Goal: Information Seeking & Learning: Learn about a topic

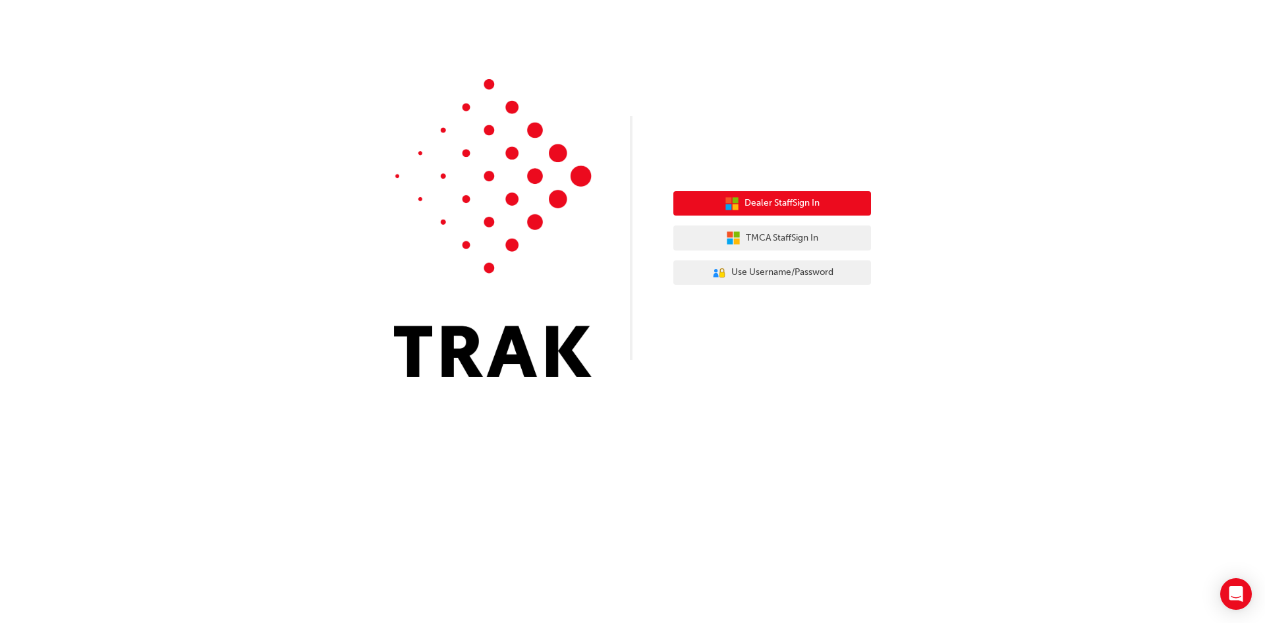
click at [761, 206] on span "Dealer Staff Sign In" at bounding box center [782, 203] width 75 height 15
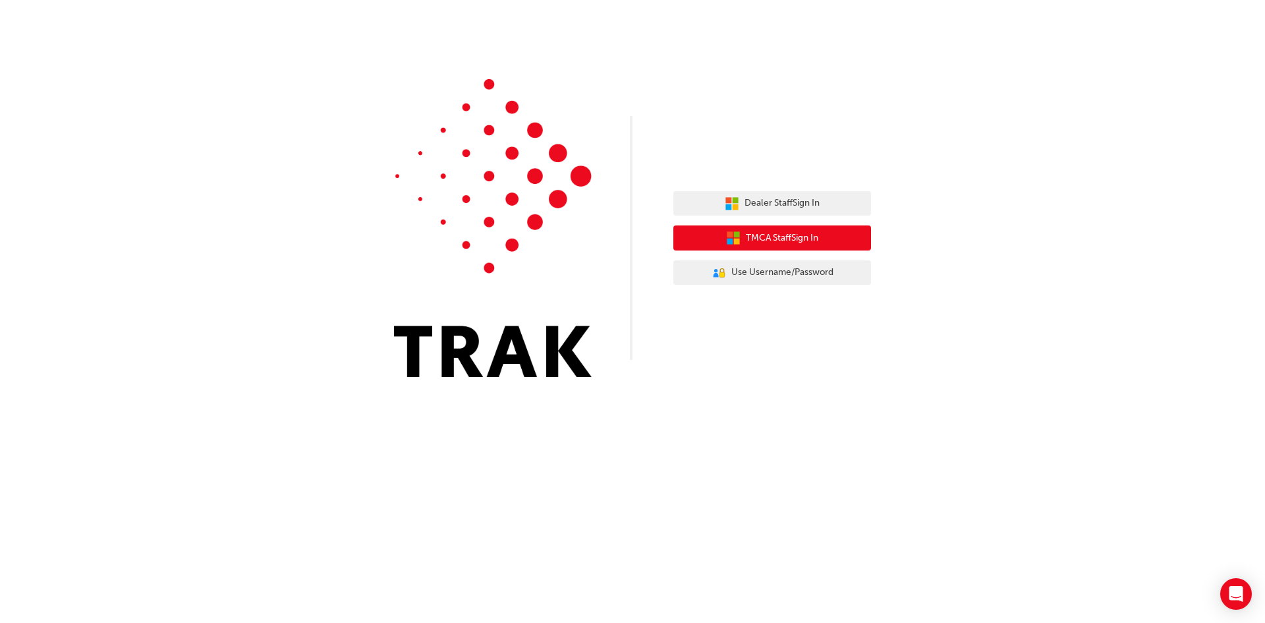
drag, startPoint x: 765, startPoint y: 216, endPoint x: 765, endPoint y: 227, distance: 10.5
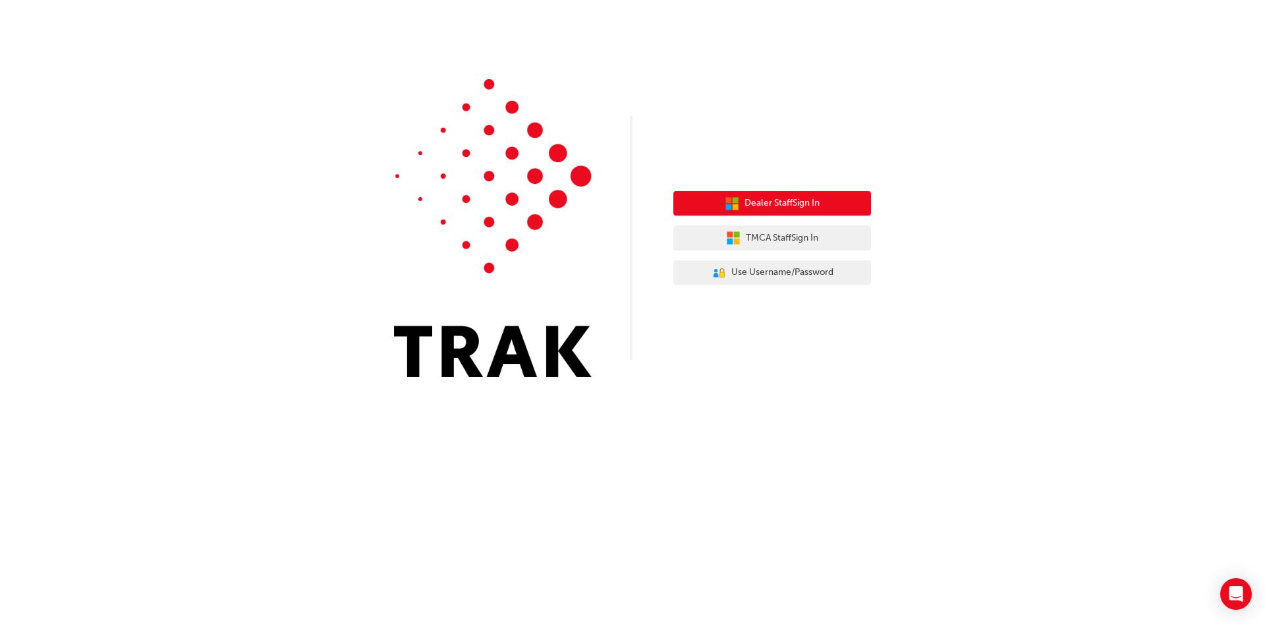
drag, startPoint x: 765, startPoint y: 227, endPoint x: 747, endPoint y: 202, distance: 30.2
click at [747, 202] on span "Dealer Staff Sign In" at bounding box center [782, 203] width 75 height 15
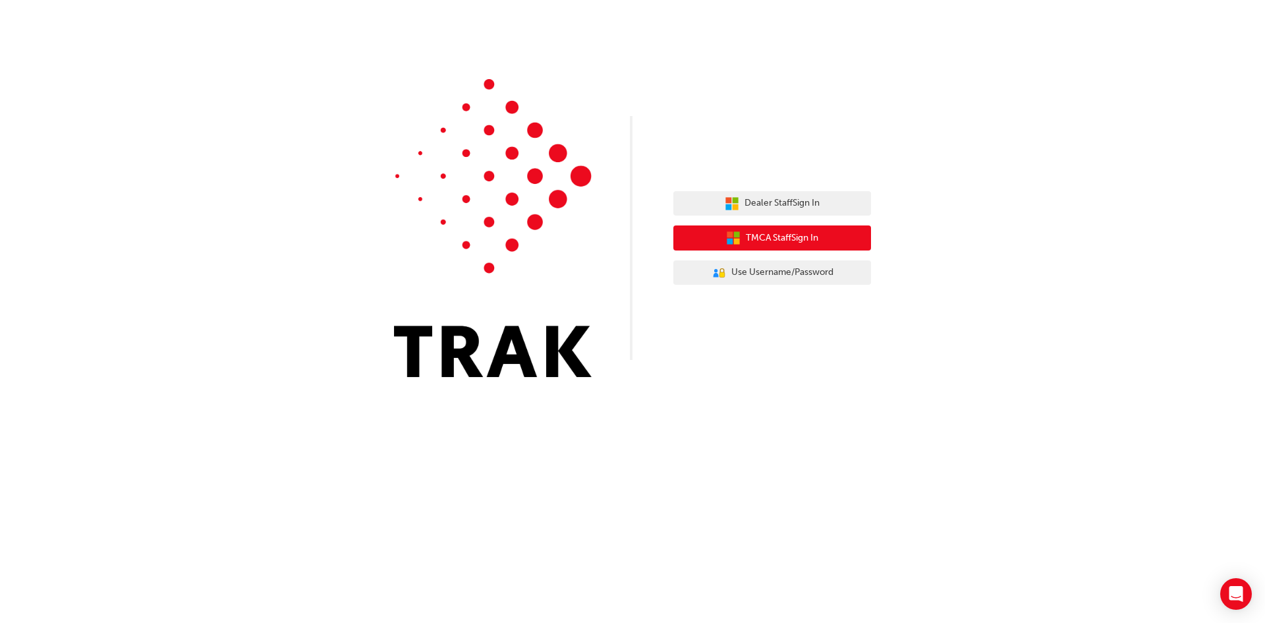
click at [702, 238] on button "TMCA Staff Sign In" at bounding box center [772, 237] width 198 height 25
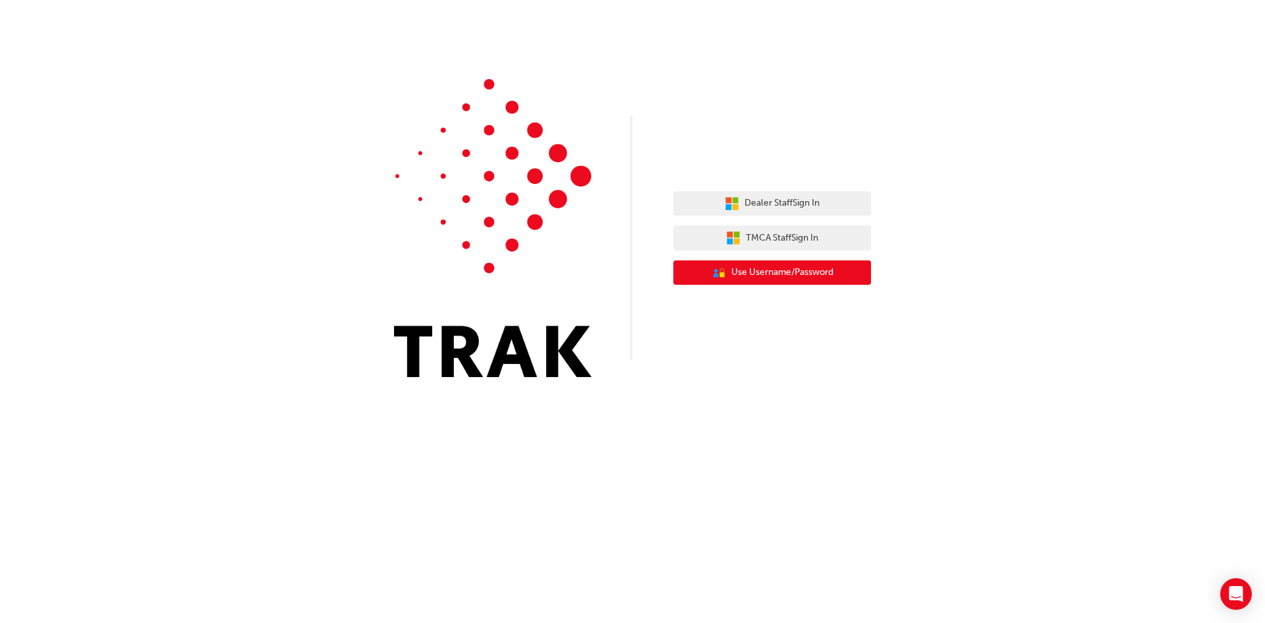
click at [740, 275] on span "Use Username/Password" at bounding box center [782, 272] width 102 height 15
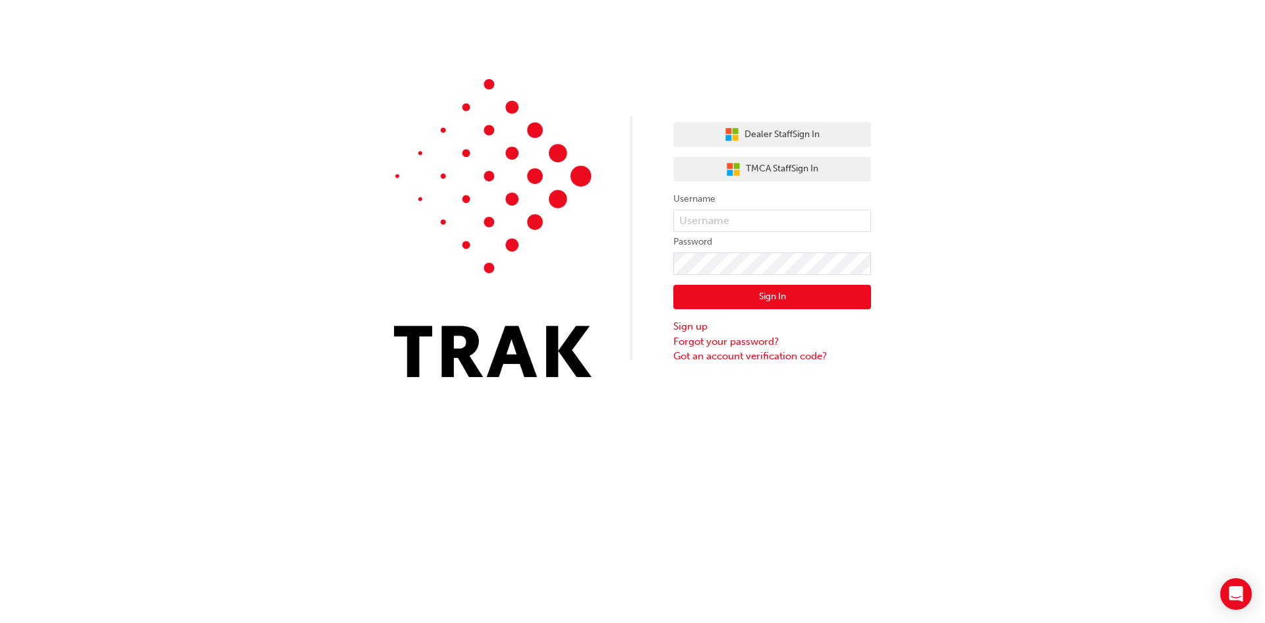
click at [735, 205] on label "Username" at bounding box center [772, 199] width 198 height 16
click at [734, 221] on input "text" at bounding box center [772, 221] width 198 height 22
type input "aidan.lakin"
click at [764, 276] on div "Sign In Sign up Forgot your password? Got an account verification code?" at bounding box center [772, 319] width 198 height 89
click button "Sign In" at bounding box center [772, 297] width 198 height 25
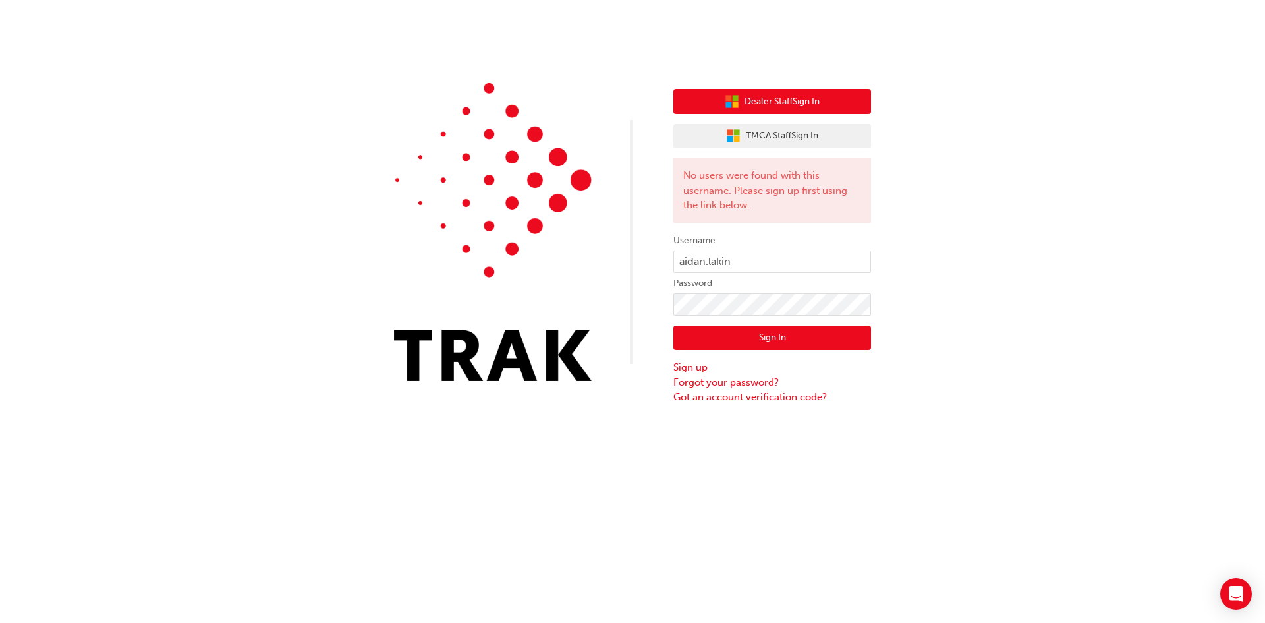
click at [764, 109] on button "Dealer Staff Sign In" at bounding box center [772, 101] width 198 height 25
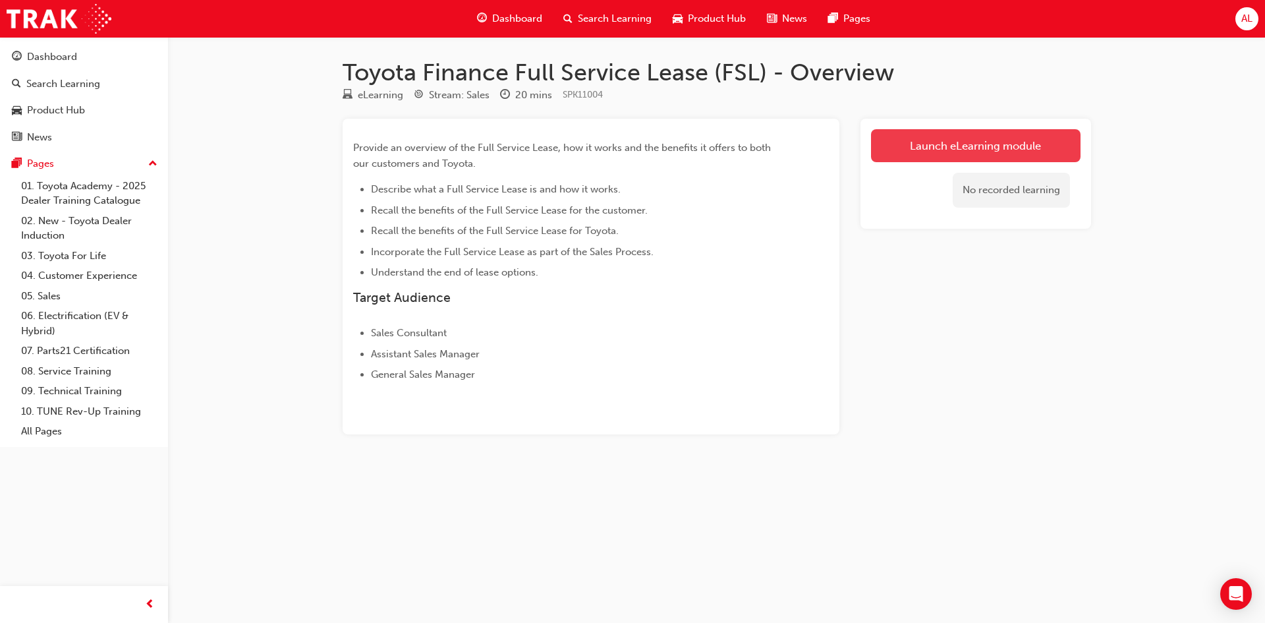
click at [994, 140] on link "Launch eLearning module" at bounding box center [976, 145] width 210 height 33
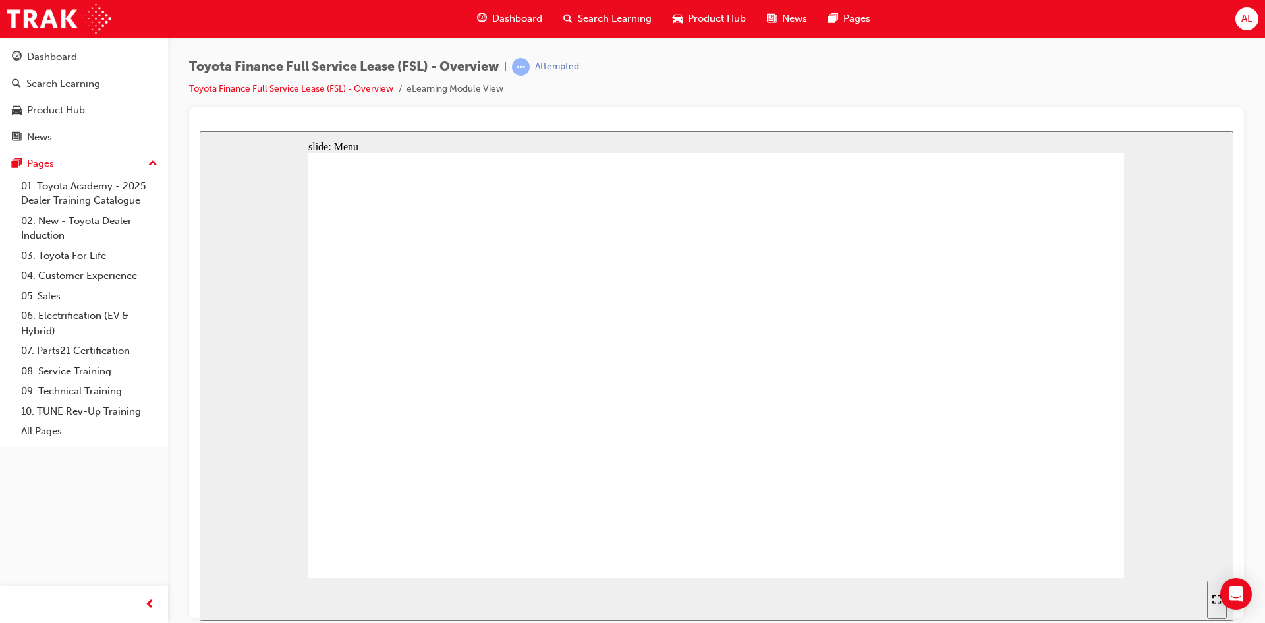
drag, startPoint x: 497, startPoint y: 431, endPoint x: 512, endPoint y: 422, distance: 17.2
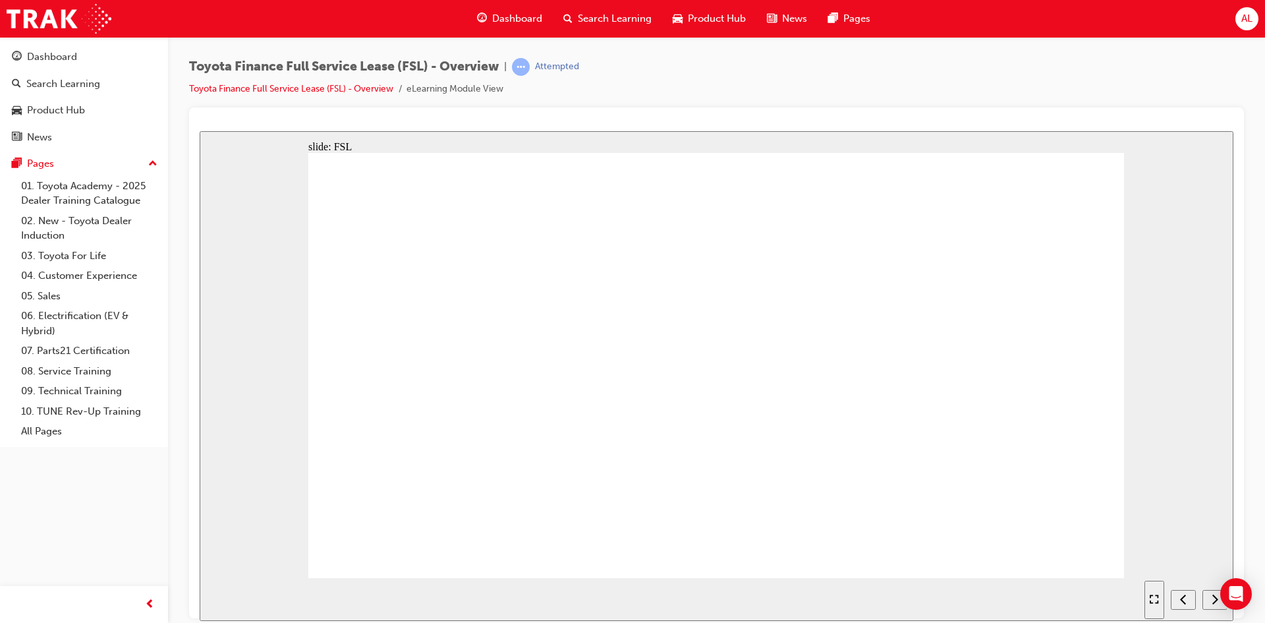
drag, startPoint x: 448, startPoint y: 268, endPoint x: 448, endPoint y: 256, distance: 12.5
drag, startPoint x: 950, startPoint y: 257, endPoint x: 930, endPoint y: 283, distance: 32.4
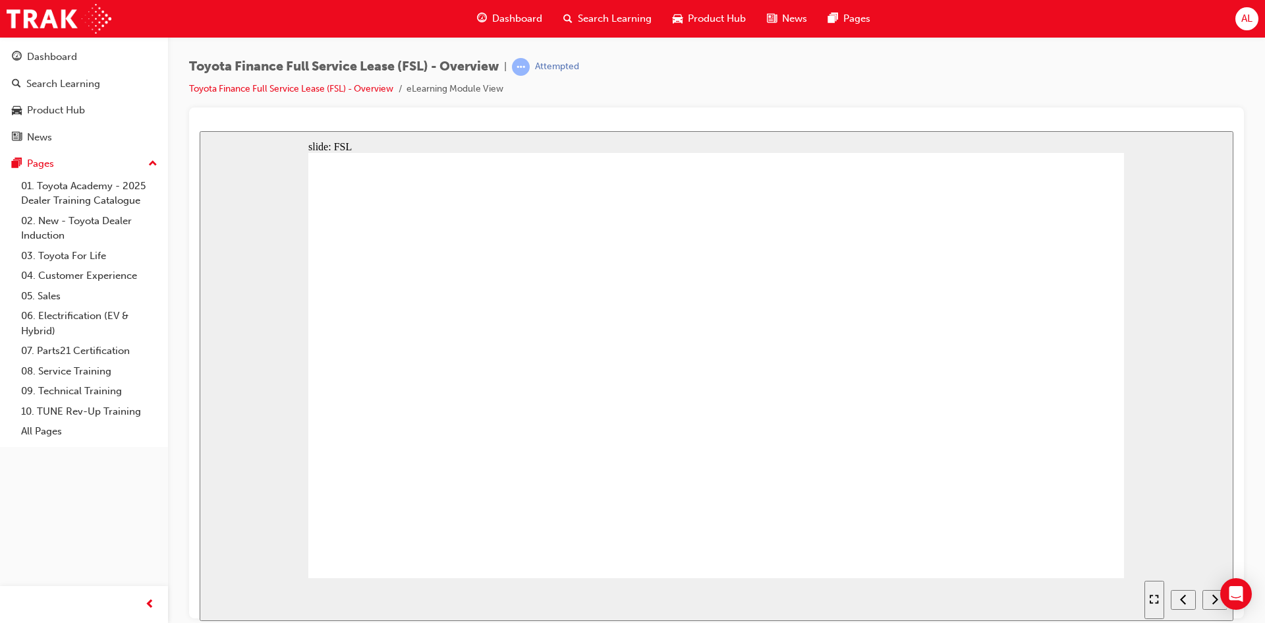
drag, startPoint x: 557, startPoint y: 407, endPoint x: 524, endPoint y: 335, distance: 79.3
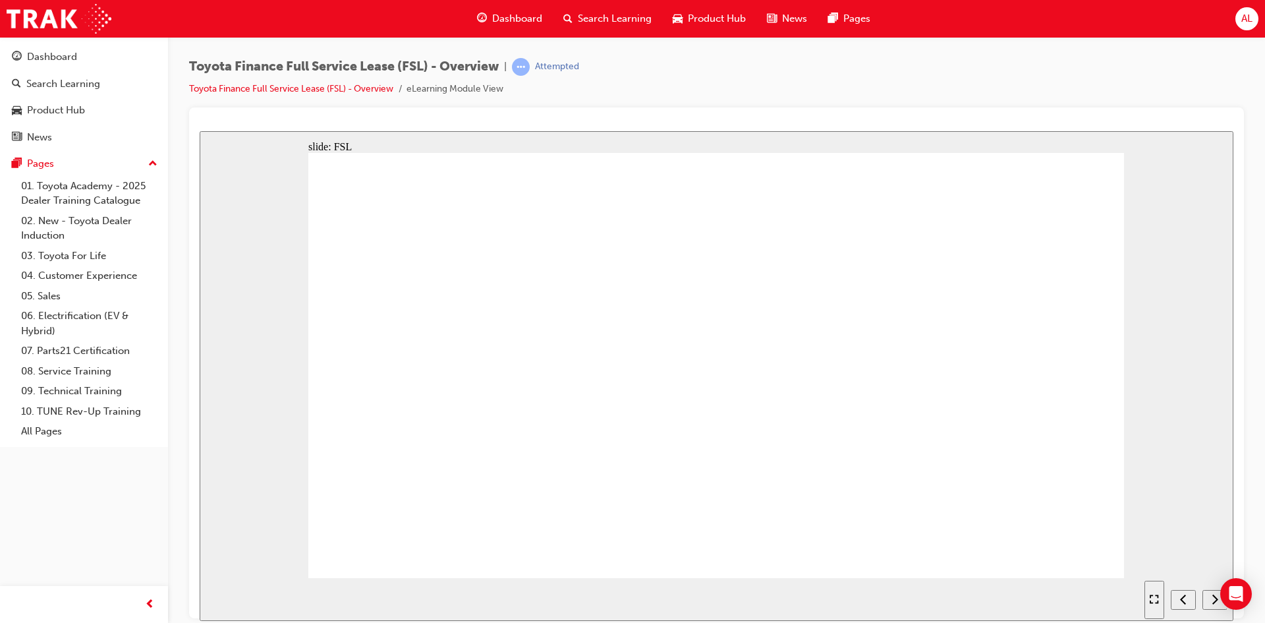
drag, startPoint x: 488, startPoint y: 297, endPoint x: 480, endPoint y: 297, distance: 7.9
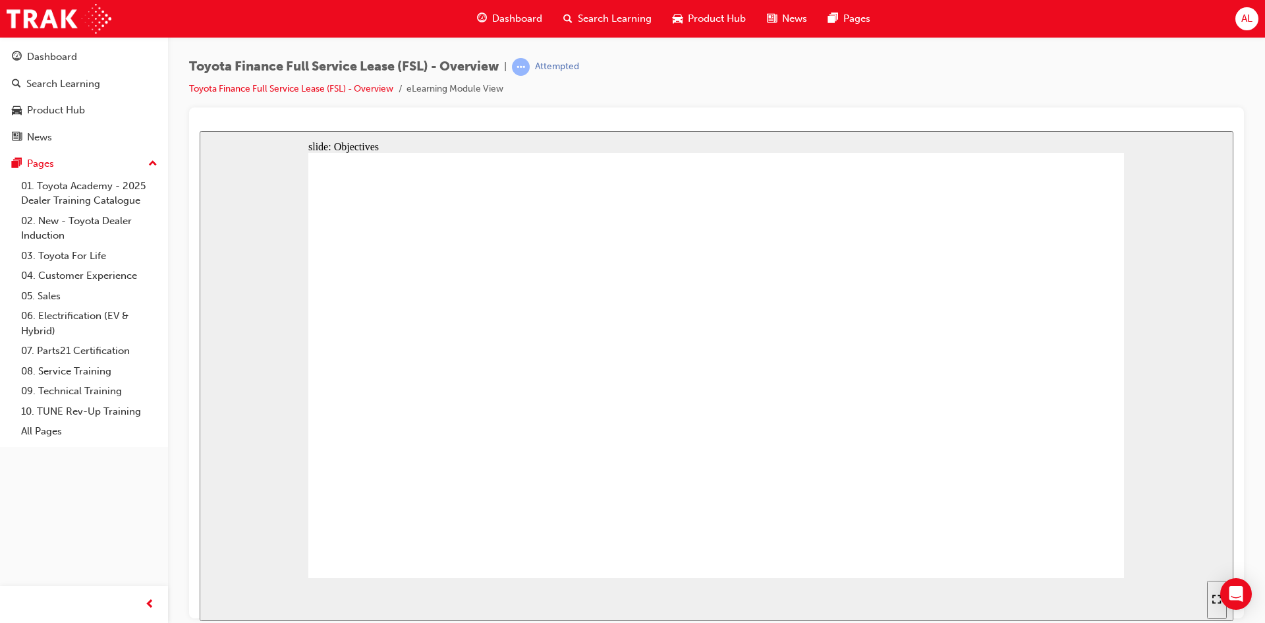
drag, startPoint x: 788, startPoint y: 530, endPoint x: 567, endPoint y: 442, distance: 237.7
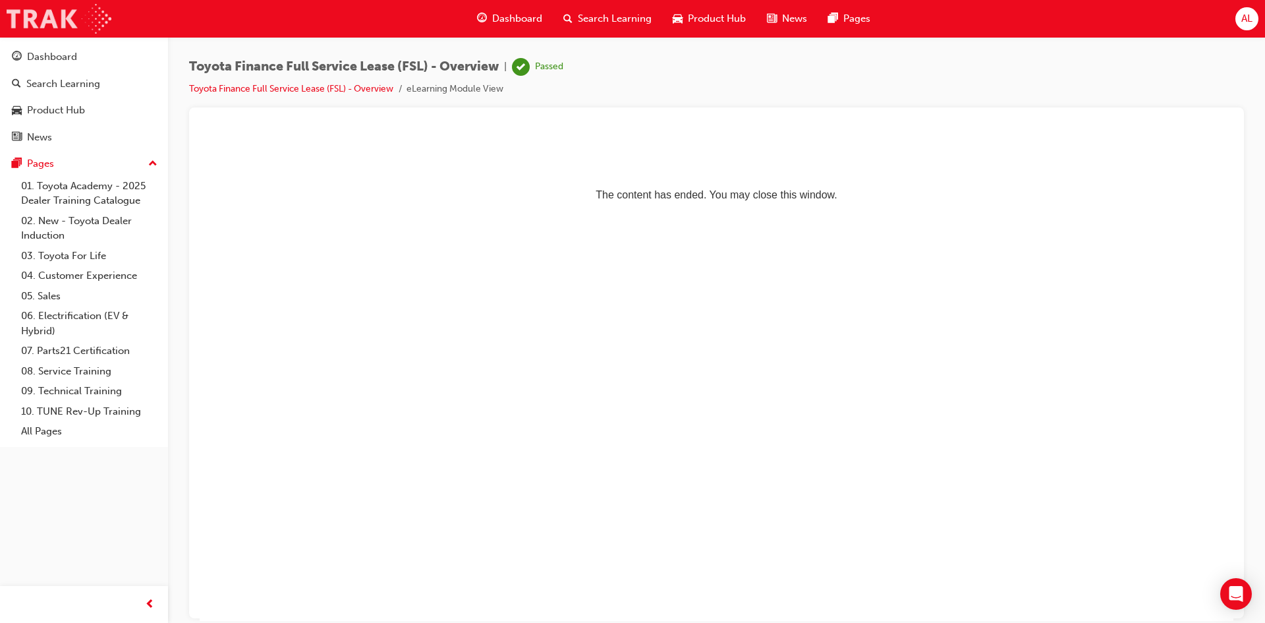
click at [85, 20] on img at bounding box center [59, 19] width 105 height 30
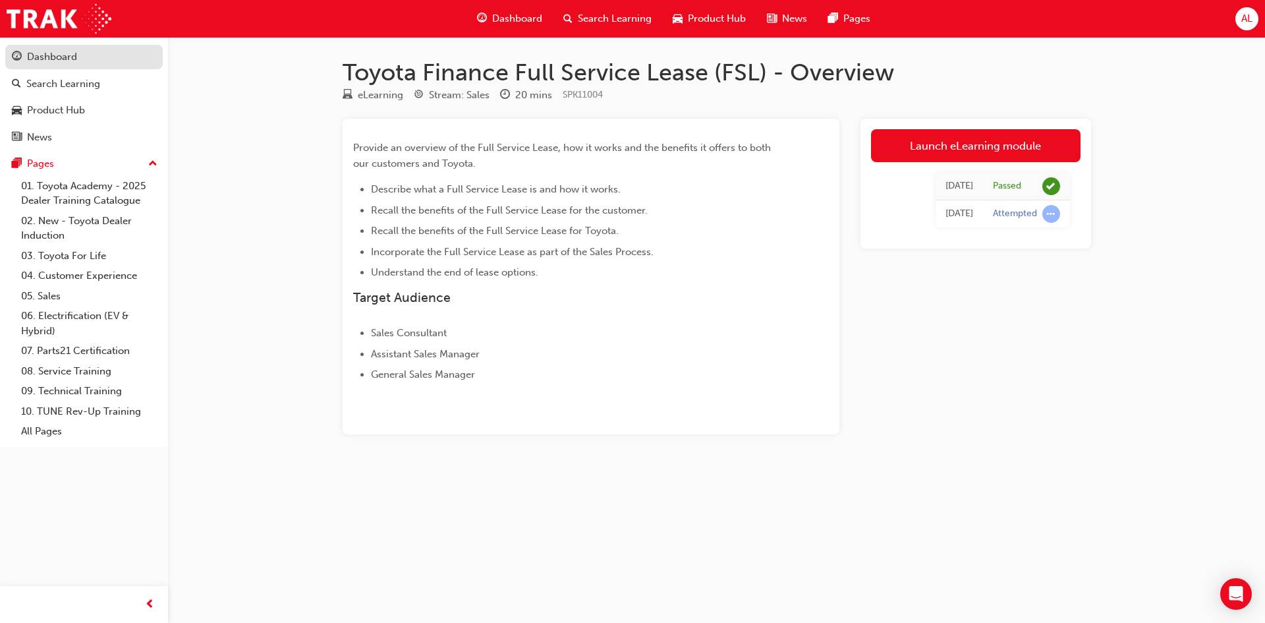
click at [94, 51] on div "Dashboard" at bounding box center [84, 57] width 144 height 16
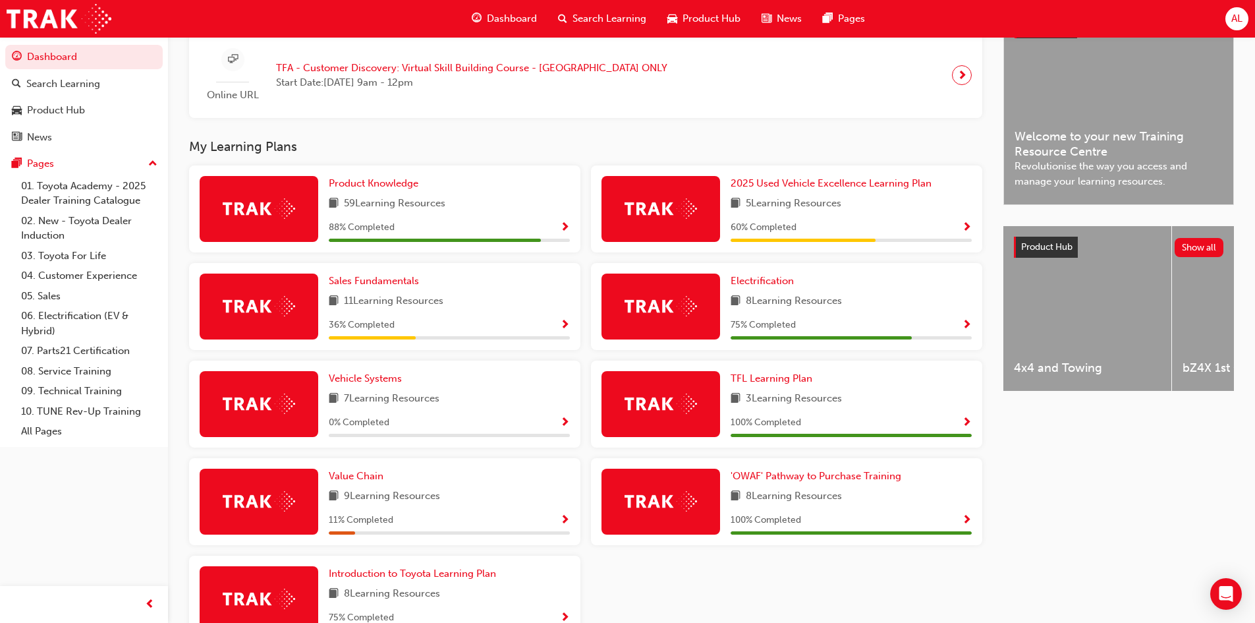
scroll to position [395, 0]
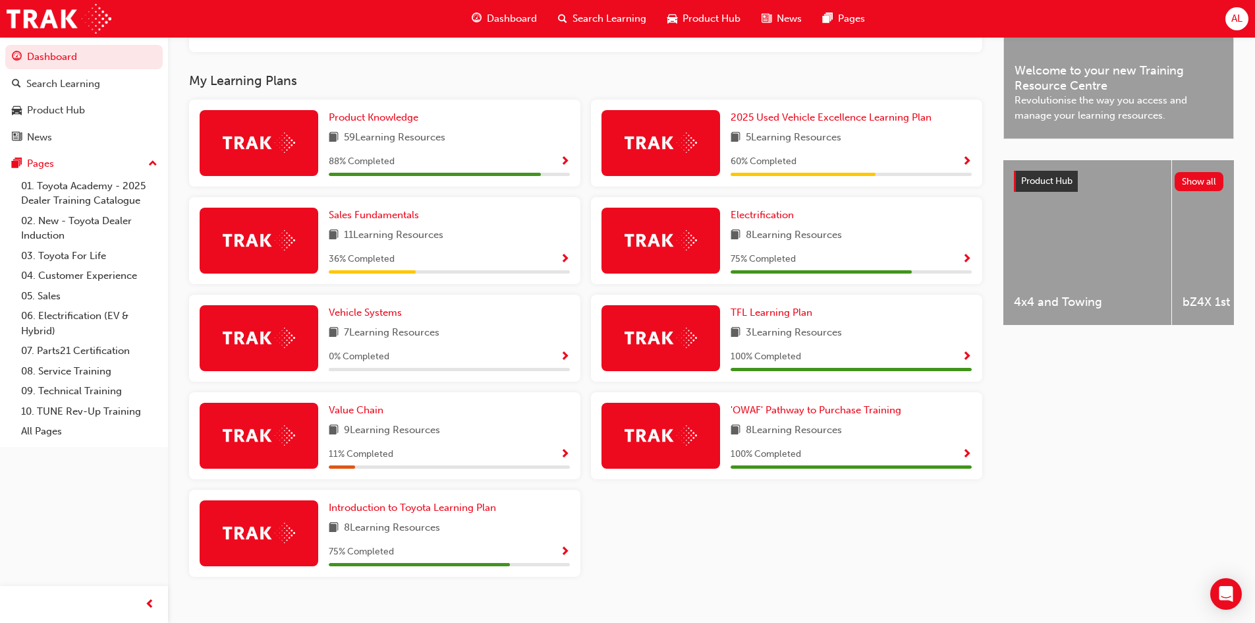
click at [407, 228] on div "Sales Fundamentals 11 Learning Resources 36 % Completed" at bounding box center [449, 241] width 241 height 66
click at [406, 223] on link "Sales Fundamentals" at bounding box center [377, 215] width 96 height 15
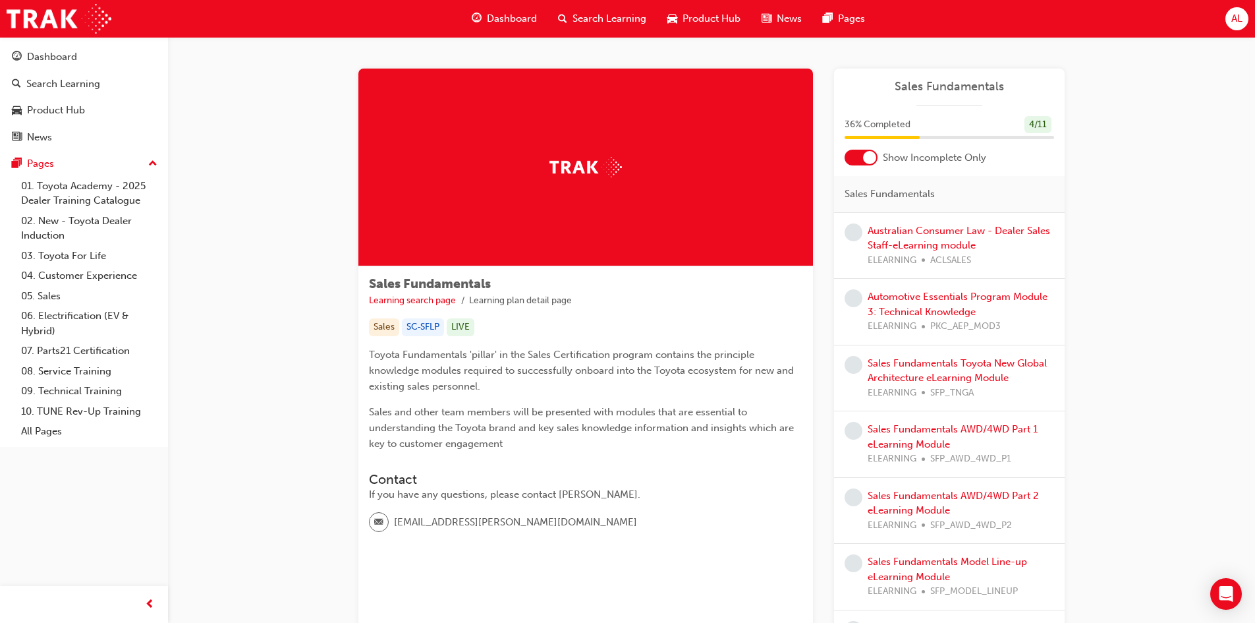
click at [864, 157] on div at bounding box center [869, 157] width 13 height 13
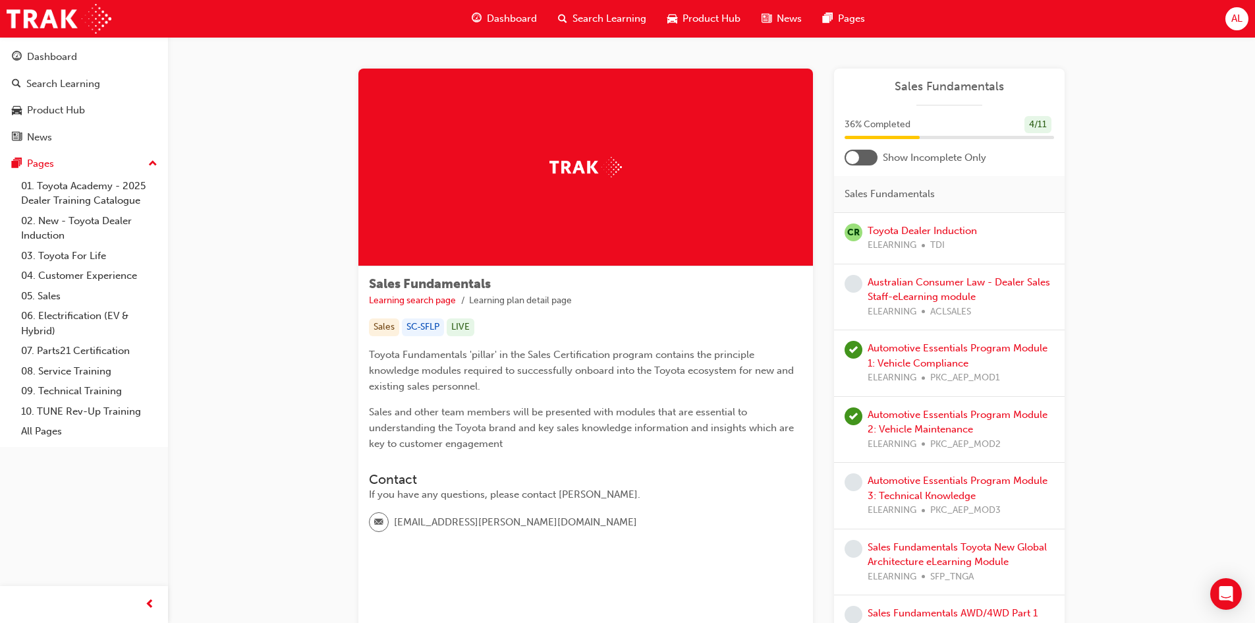
click at [864, 157] on div at bounding box center [861, 158] width 33 height 16
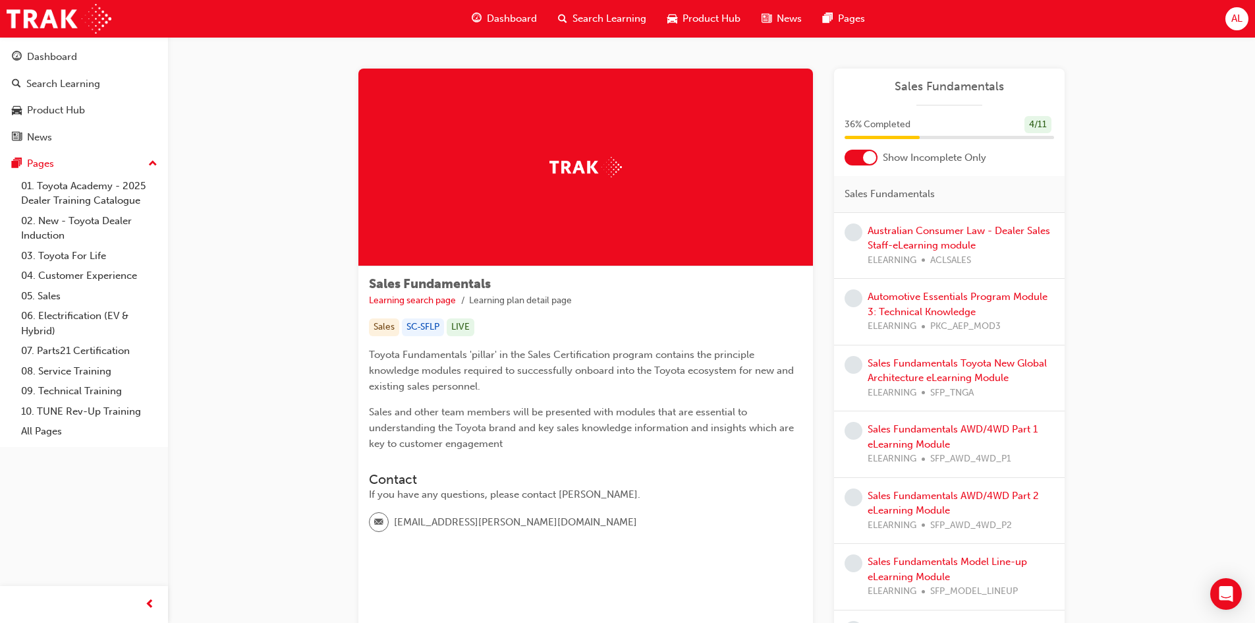
click at [58, 39] on div "Dashboard Search Learning Product Hub News Pages Pages 01. Toyota Academy - 202…" at bounding box center [84, 242] width 168 height 410
click at [67, 28] on img at bounding box center [59, 19] width 105 height 30
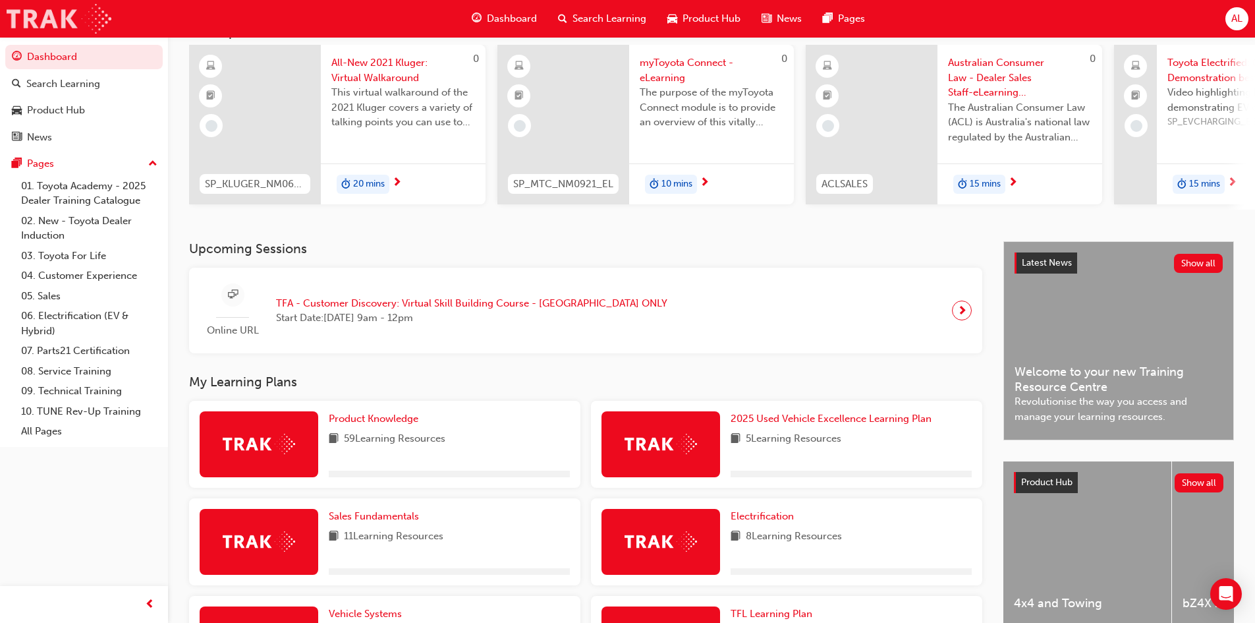
scroll to position [419, 0]
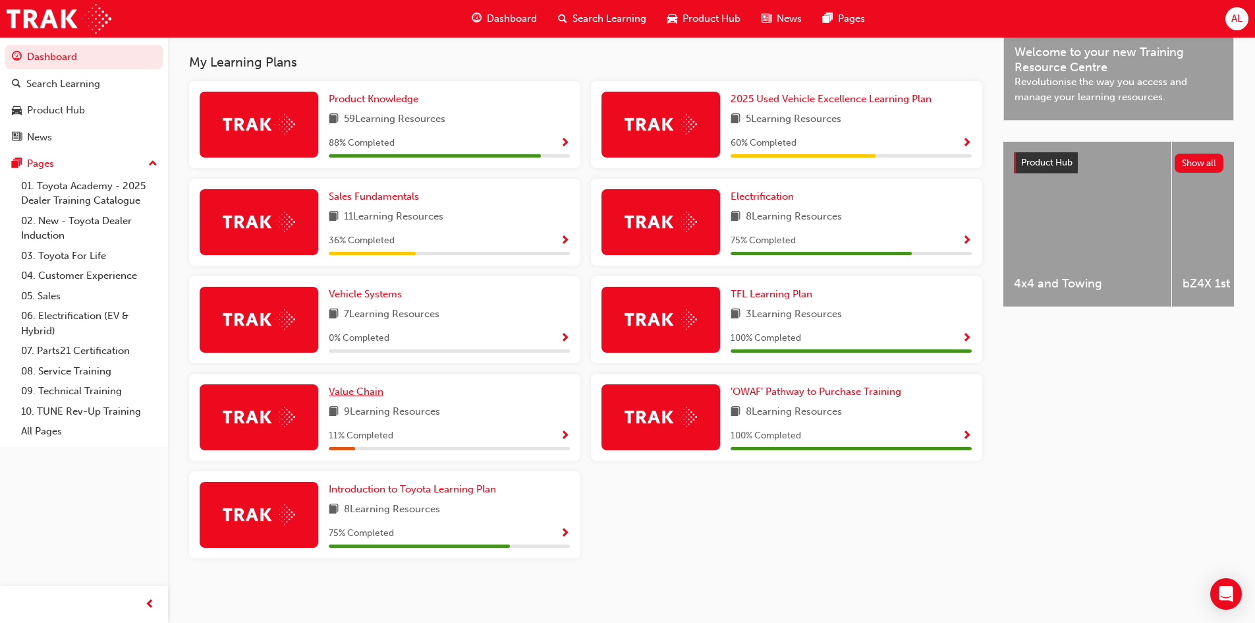
click at [369, 389] on span "Value Chain" at bounding box center [356, 391] width 55 height 12
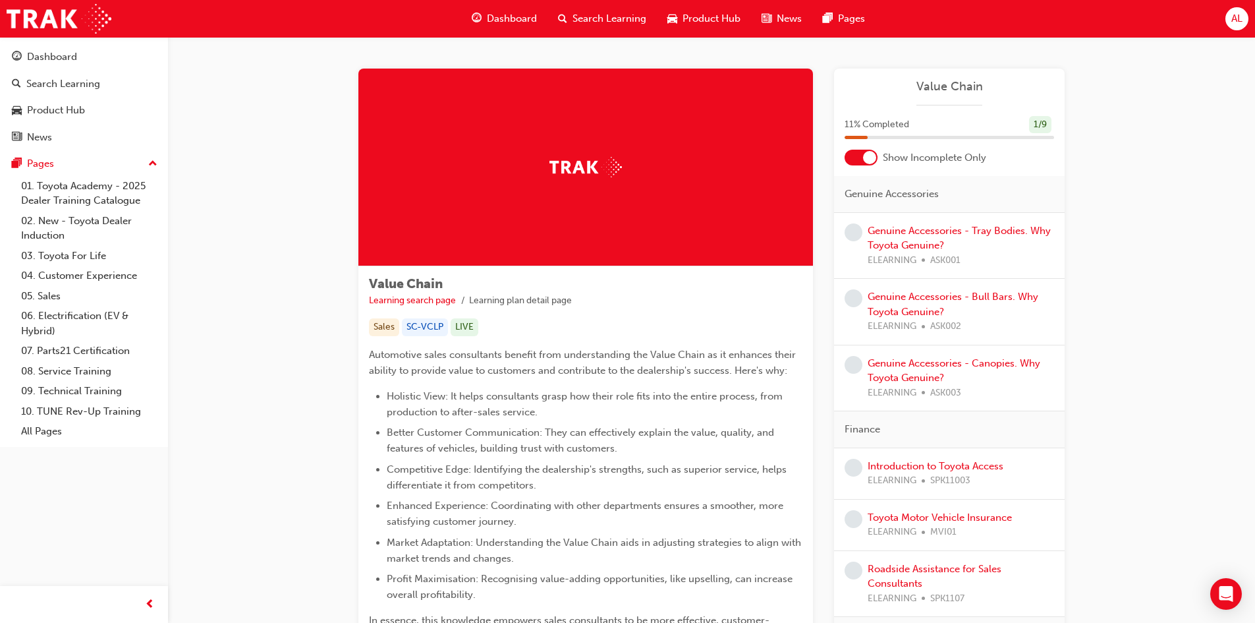
click at [863, 157] on div at bounding box center [861, 158] width 33 height 16
click at [859, 157] on div at bounding box center [852, 157] width 13 height 13
